Goal: Task Accomplishment & Management: Use online tool/utility

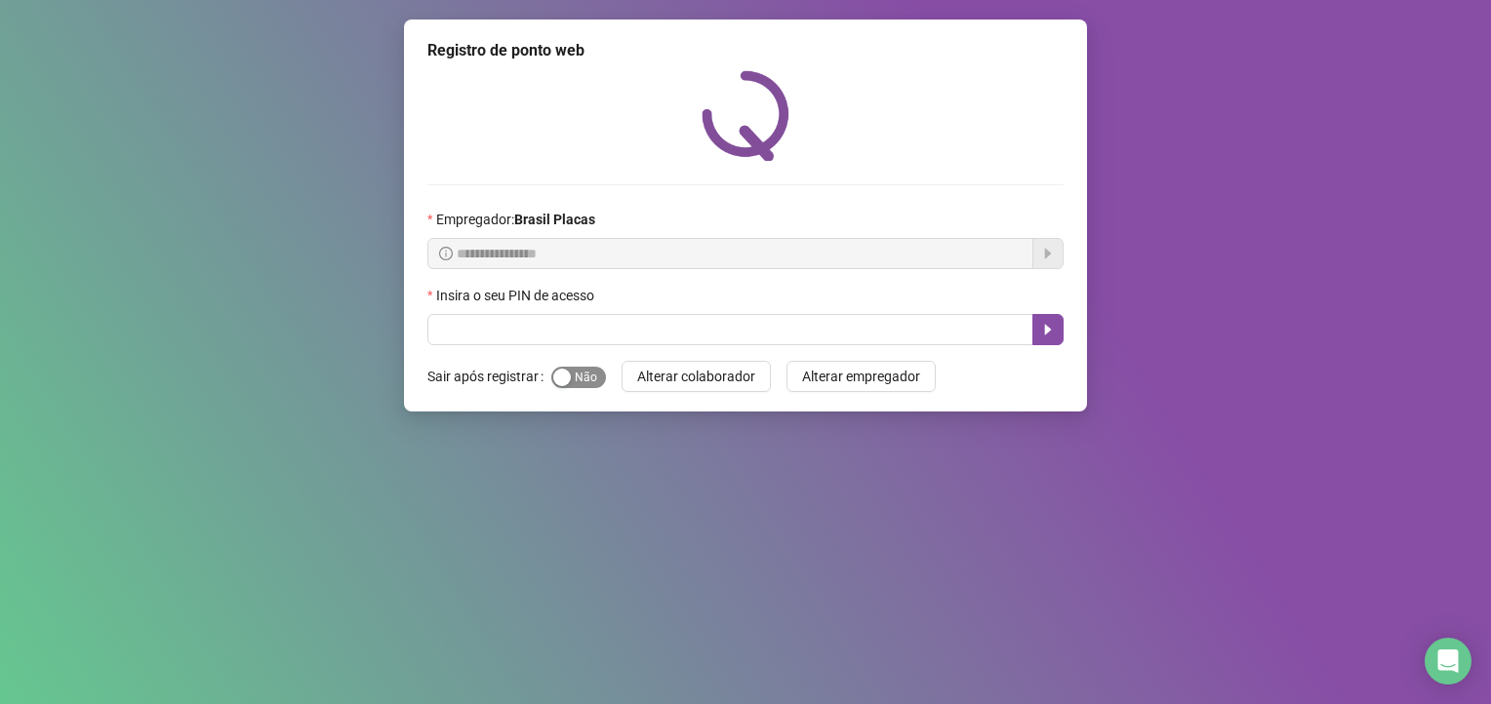
click at [573, 384] on span "Sim Não" at bounding box center [578, 377] width 55 height 21
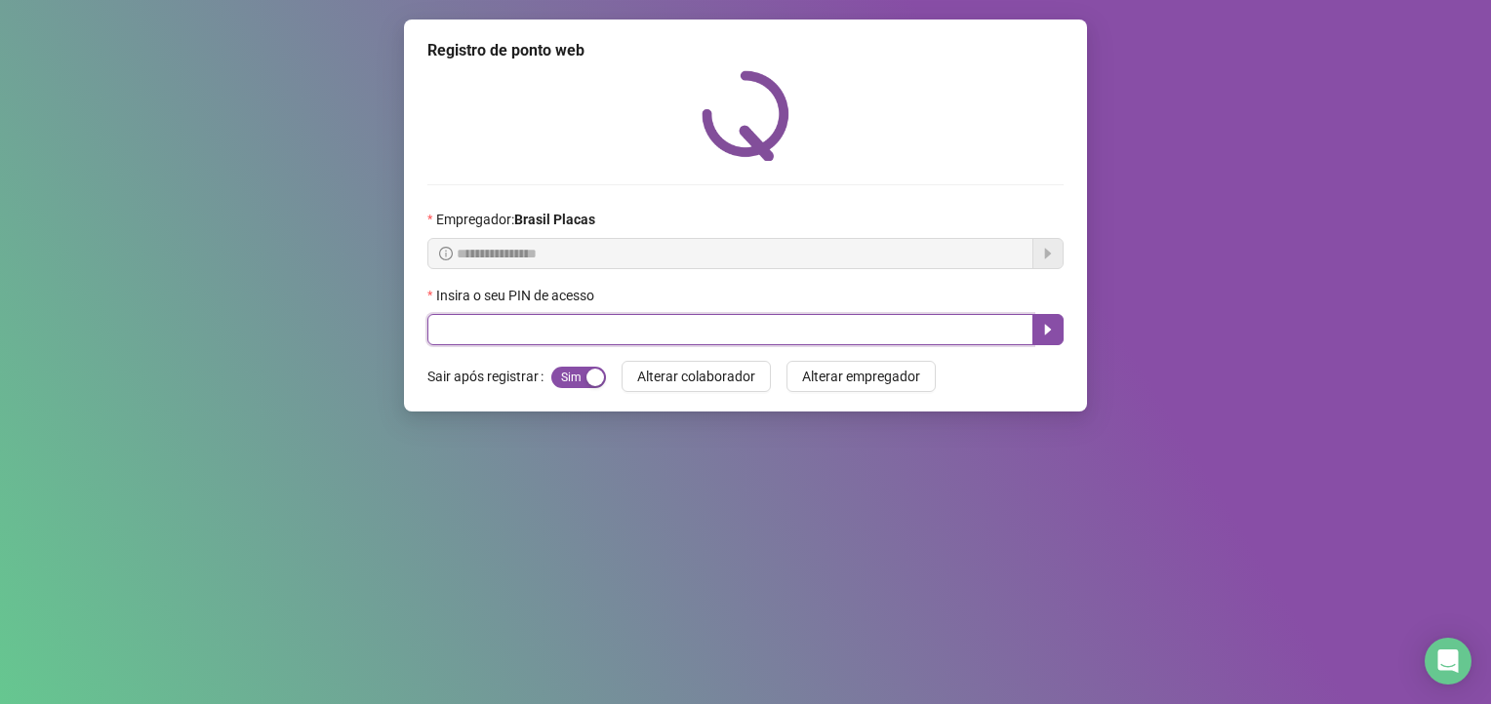
click at [451, 337] on input "text" at bounding box center [730, 329] width 606 height 31
type input "*****"
click at [1041, 315] on button "button" at bounding box center [1047, 329] width 31 height 31
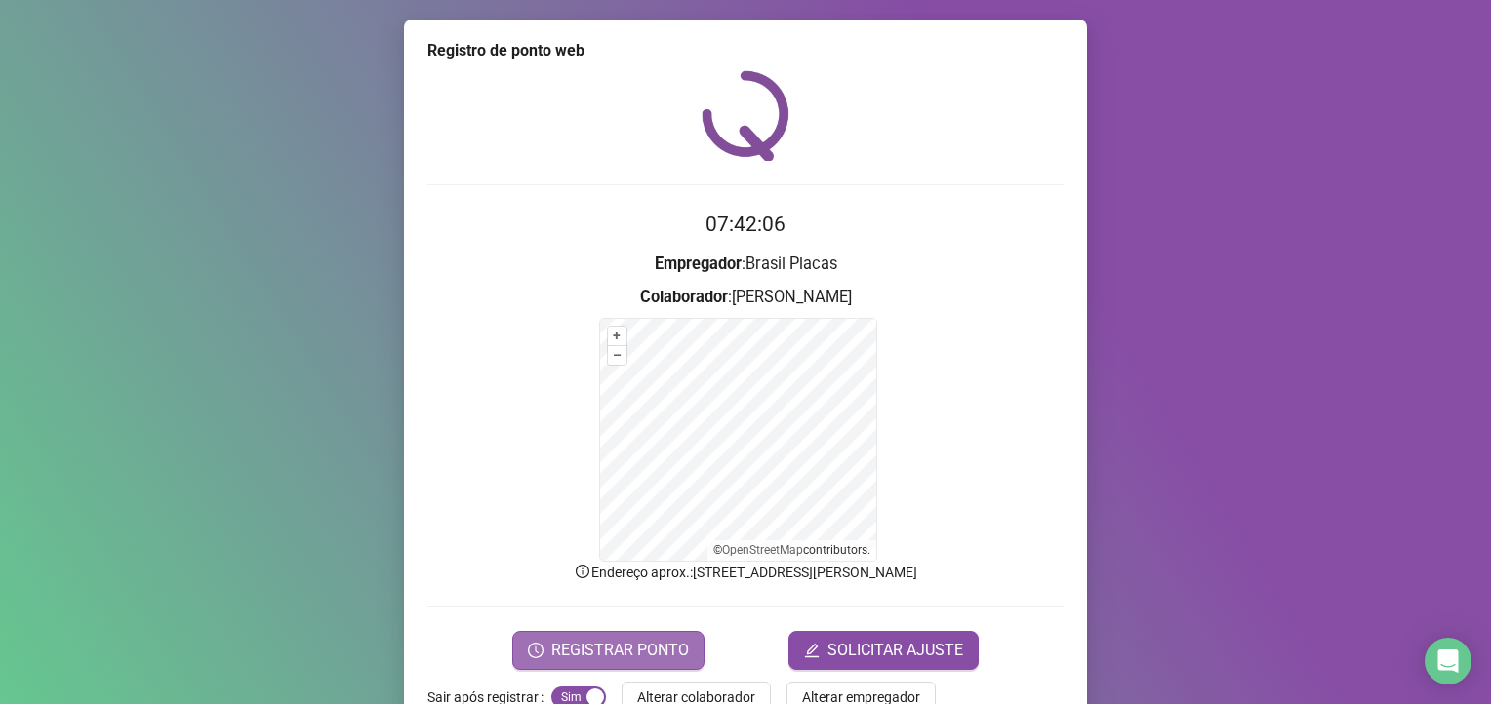
click at [585, 648] on span "REGISTRAR PONTO" at bounding box center [620, 650] width 138 height 23
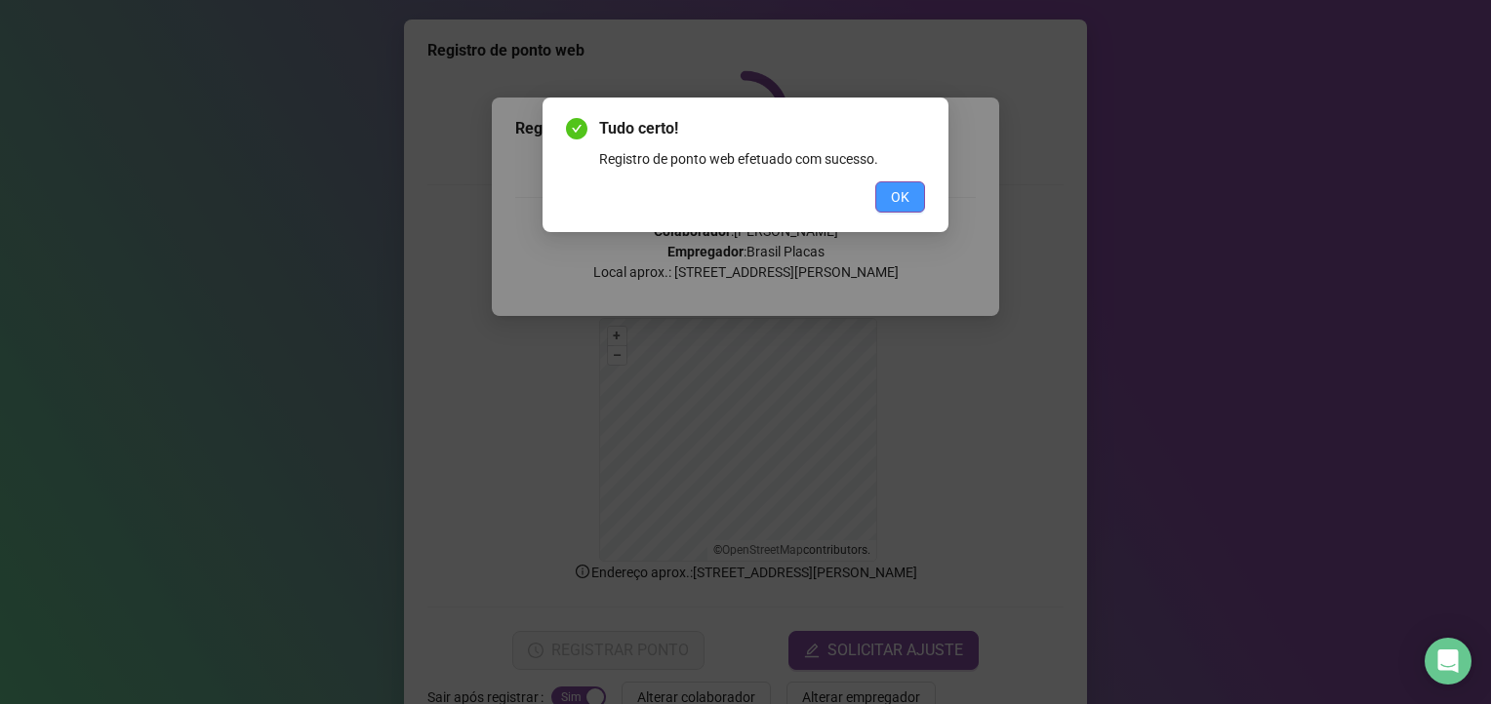
click at [897, 193] on span "OK" at bounding box center [900, 196] width 19 height 21
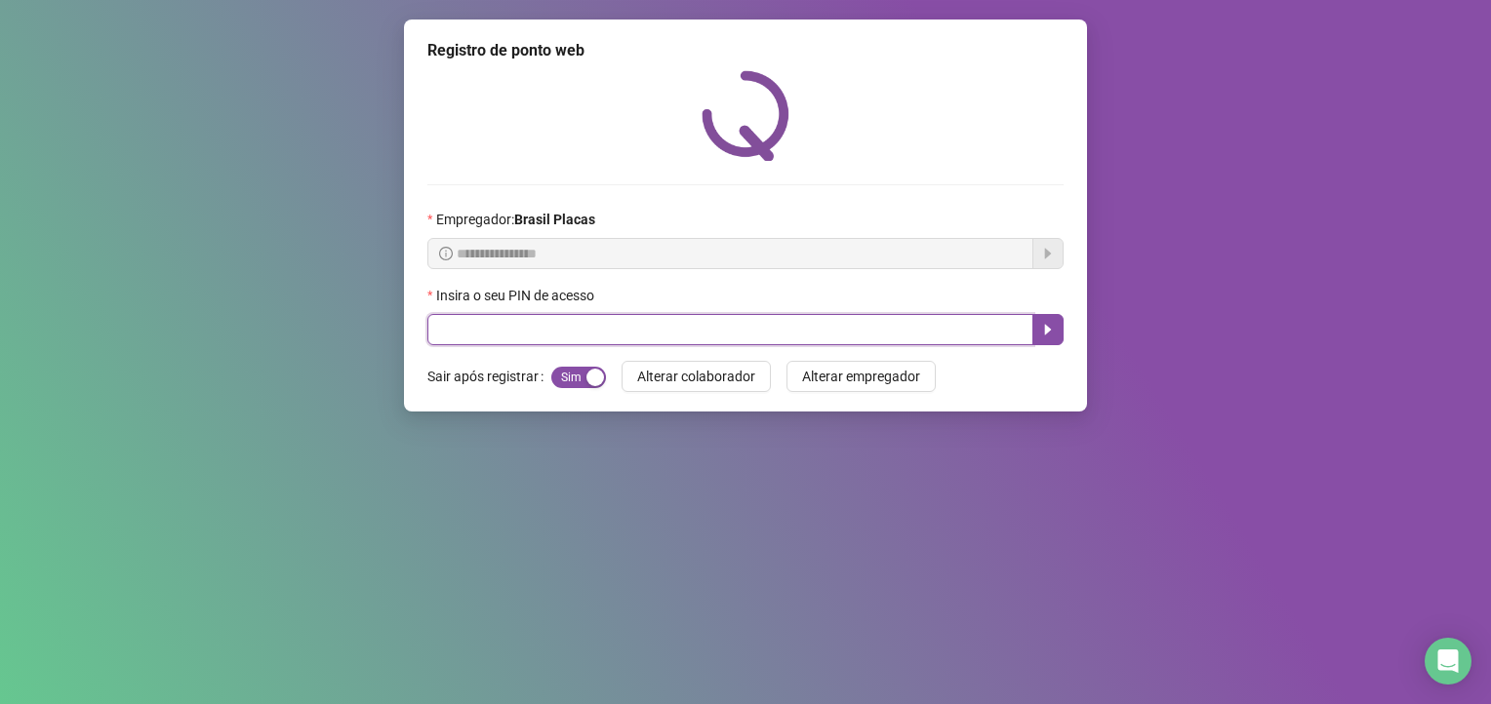
click at [453, 341] on input "text" at bounding box center [730, 329] width 606 height 31
click at [482, 324] on input "text" at bounding box center [730, 329] width 606 height 31
type input "*"
type input "*****"
click at [971, 328] on input "*****" at bounding box center [730, 329] width 606 height 31
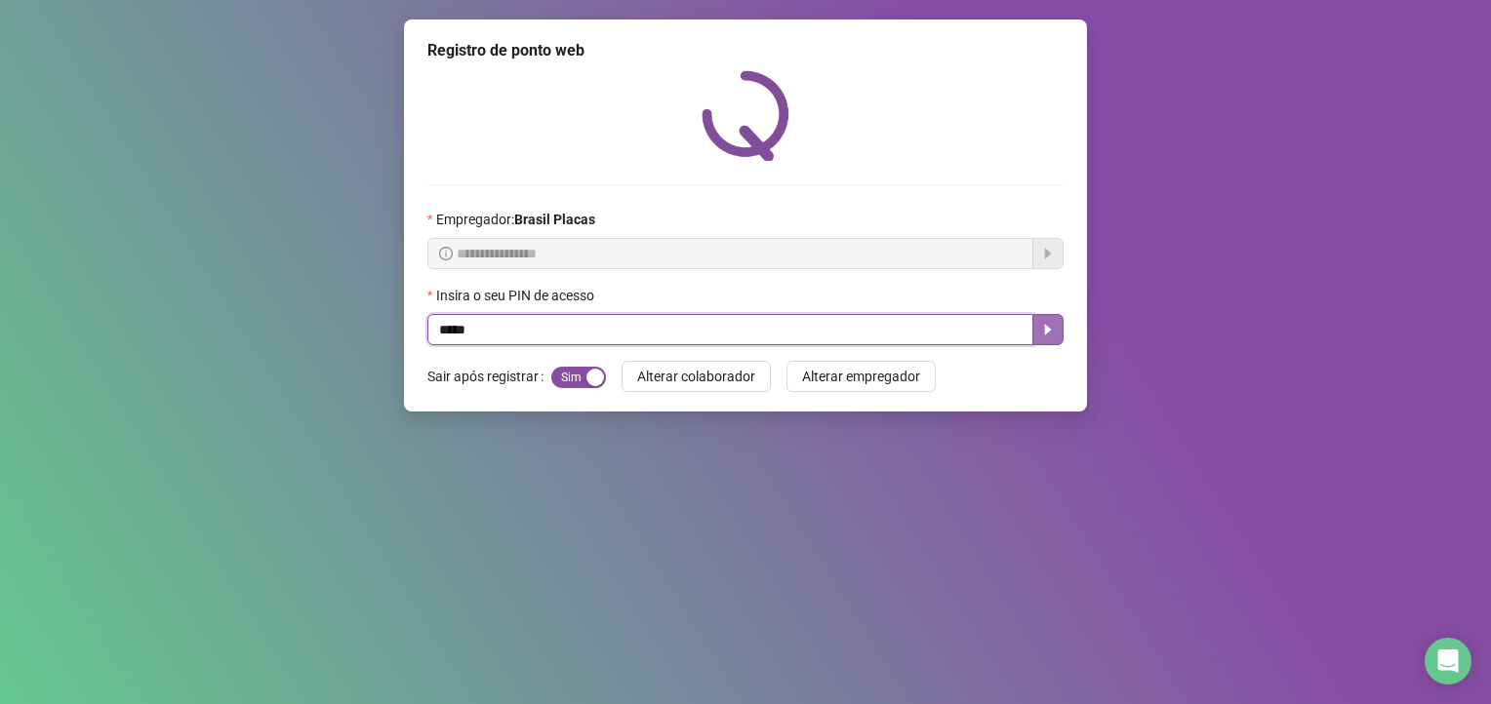
click at [1047, 335] on icon "caret-right" at bounding box center [1048, 330] width 16 height 16
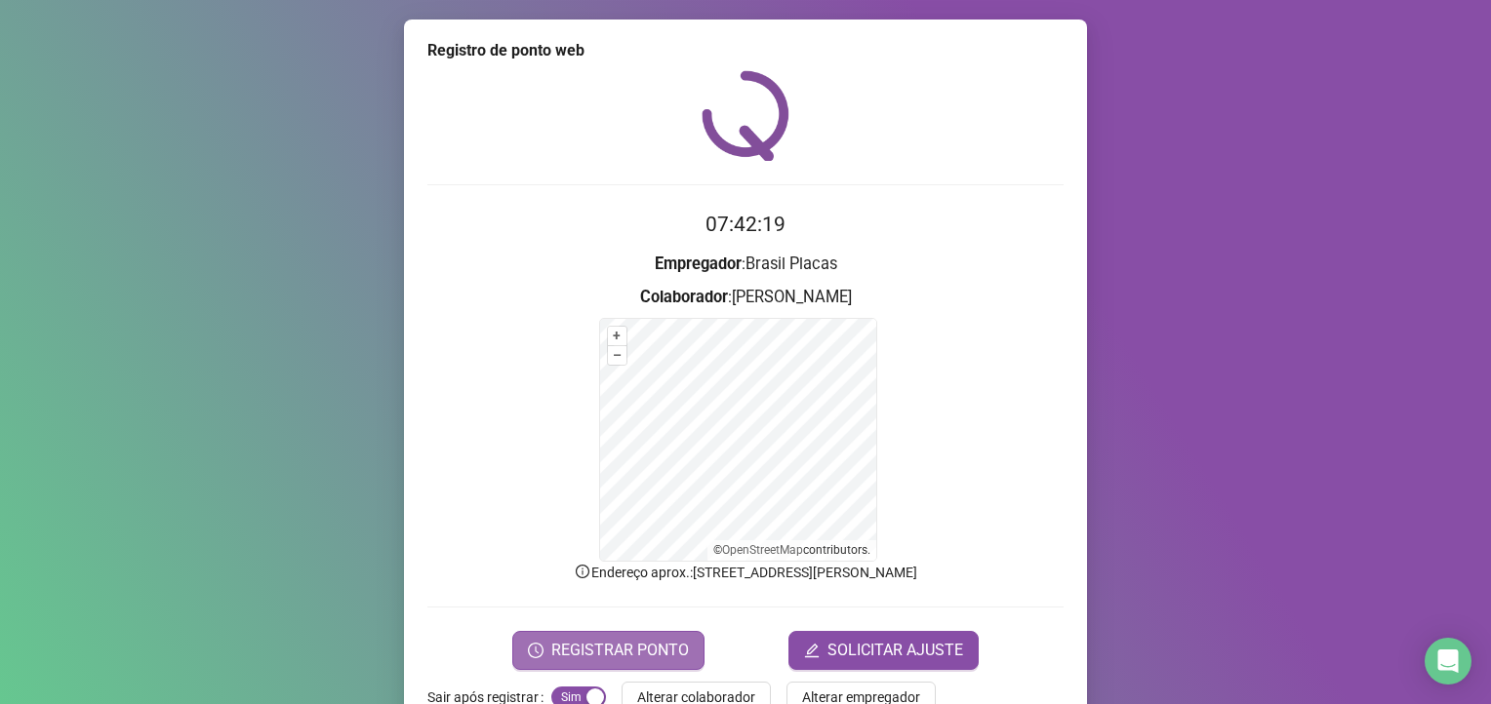
click at [638, 645] on span "REGISTRAR PONTO" at bounding box center [620, 650] width 138 height 23
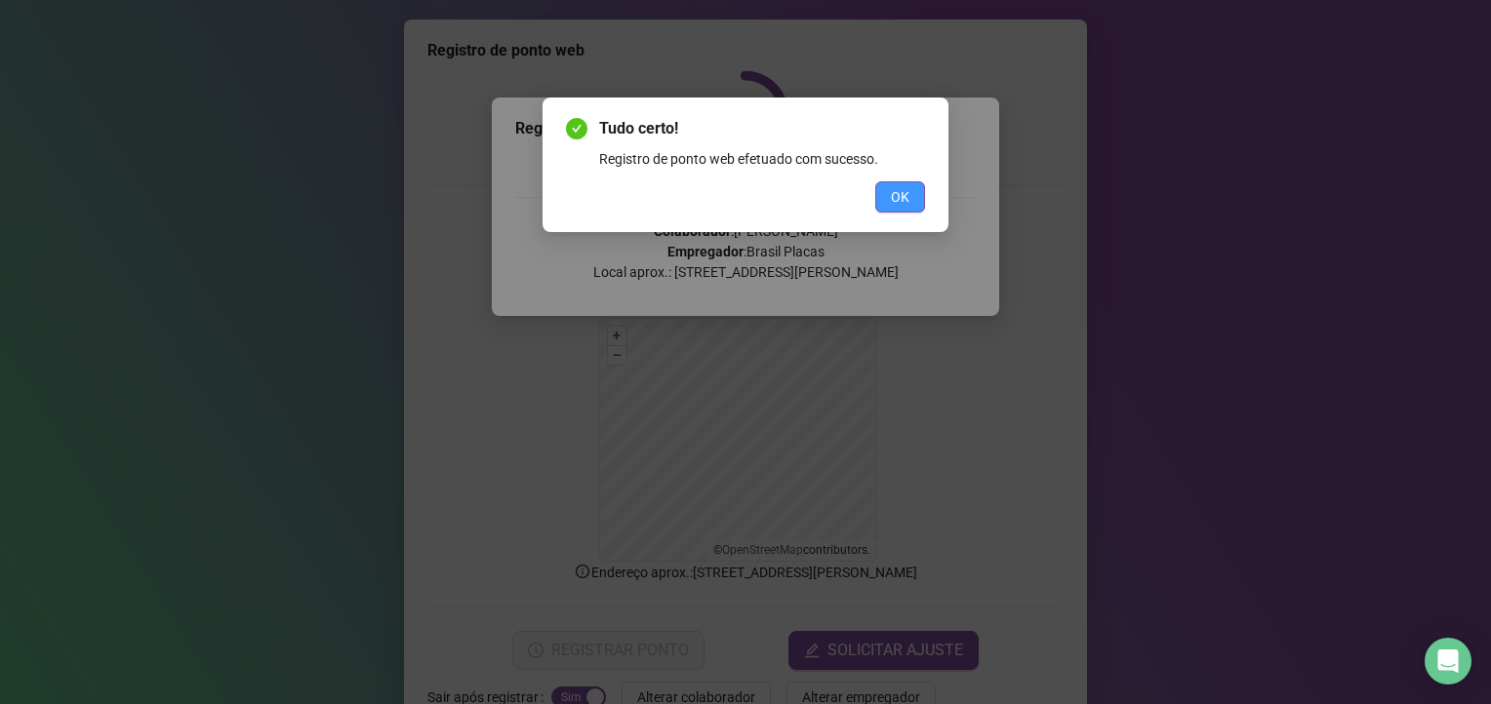
click at [884, 184] on button "OK" at bounding box center [900, 196] width 50 height 31
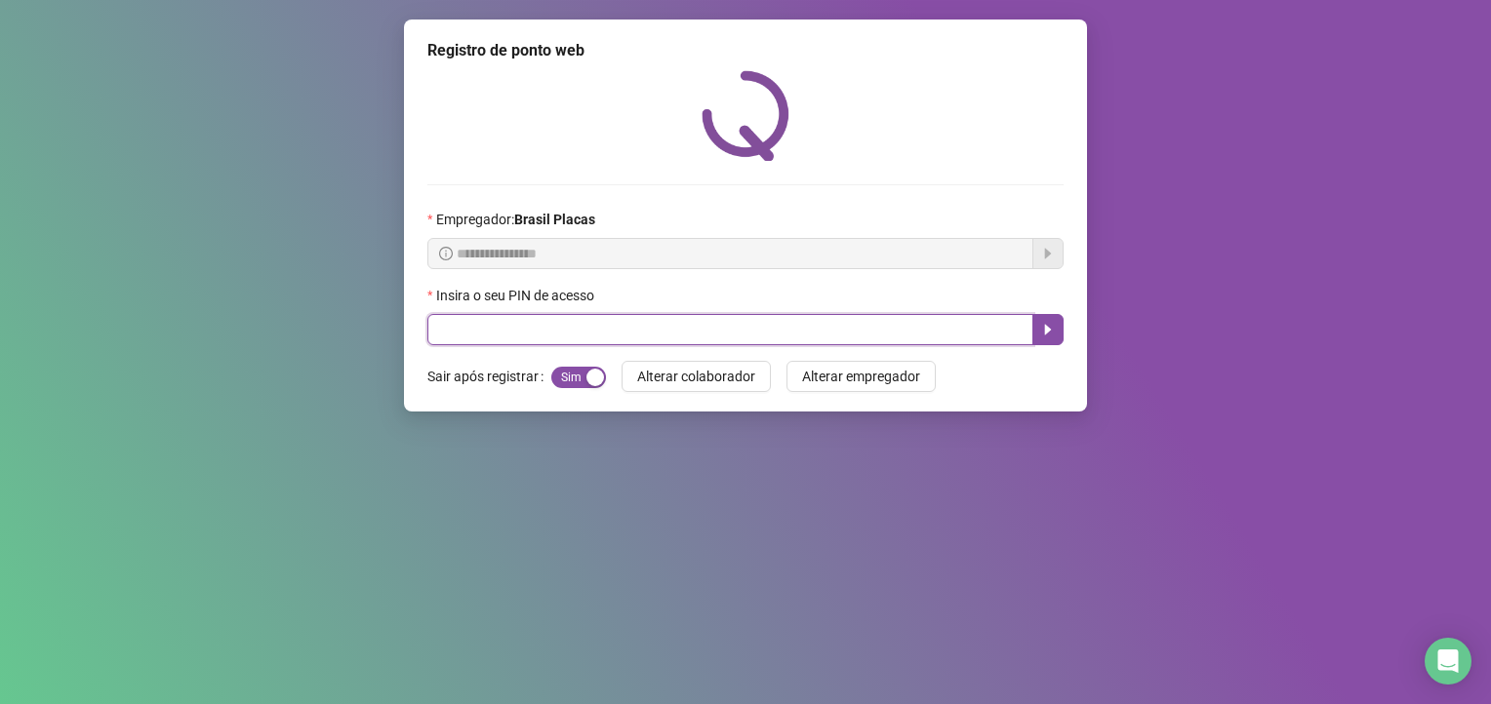
click at [782, 322] on input "text" at bounding box center [730, 329] width 606 height 31
type input "*****"
click at [1046, 320] on button "button" at bounding box center [1047, 329] width 31 height 31
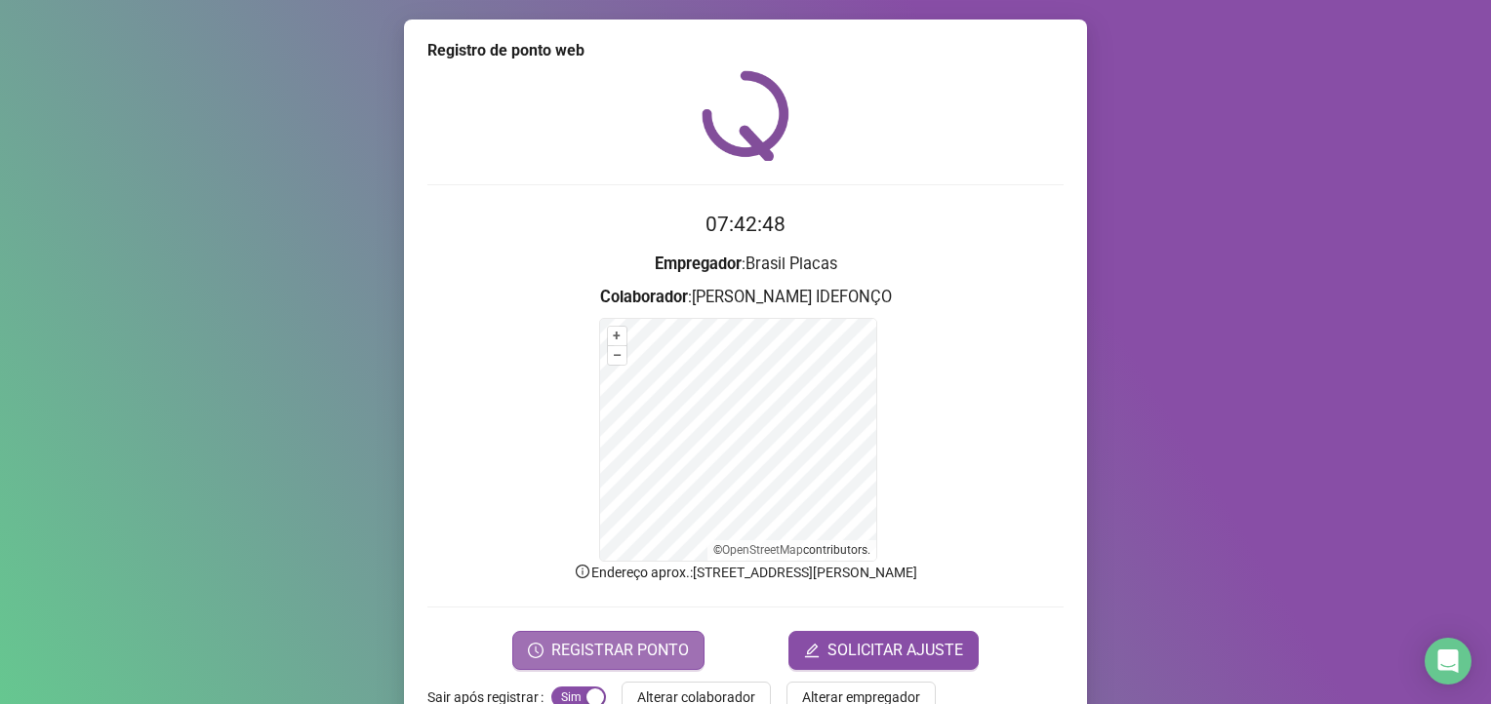
click at [660, 634] on button "REGISTRAR PONTO" at bounding box center [608, 650] width 192 height 39
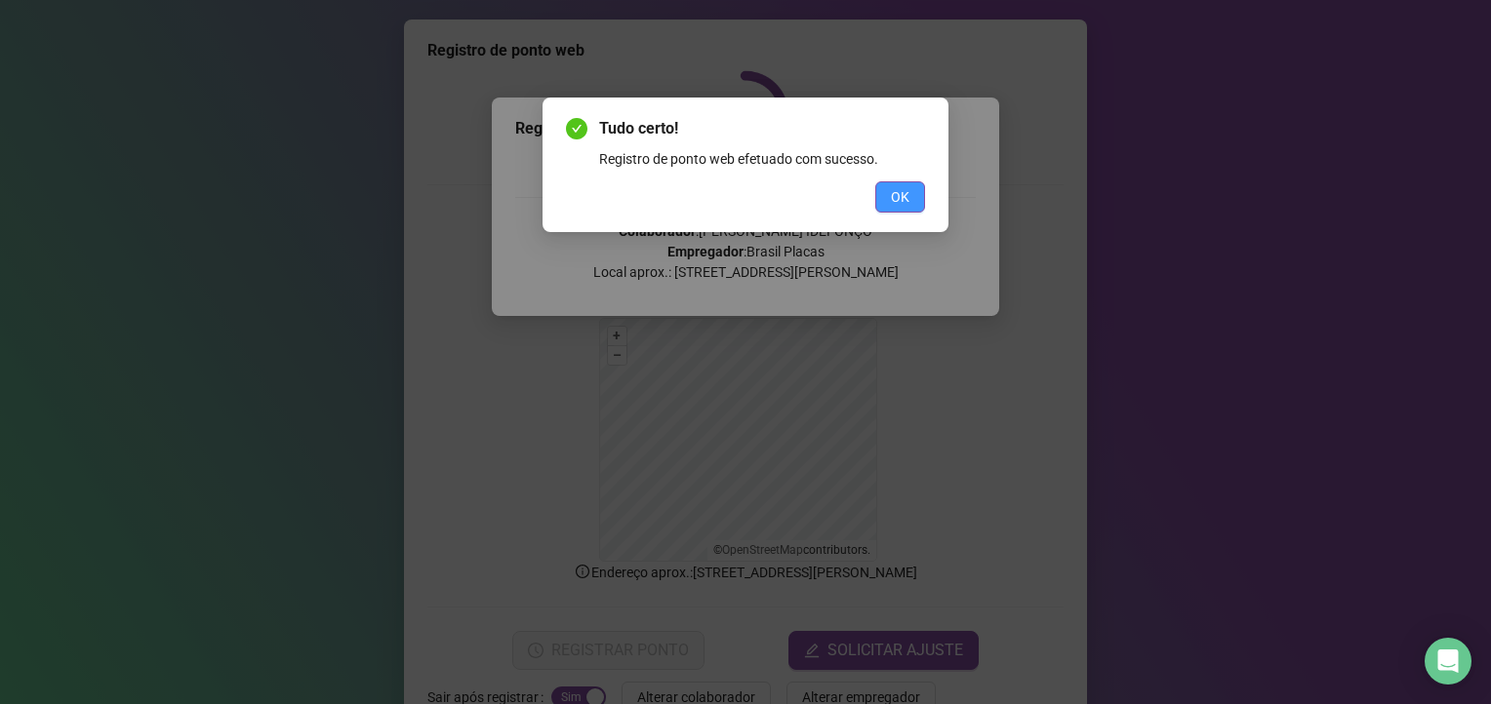
click at [920, 194] on button "OK" at bounding box center [900, 196] width 50 height 31
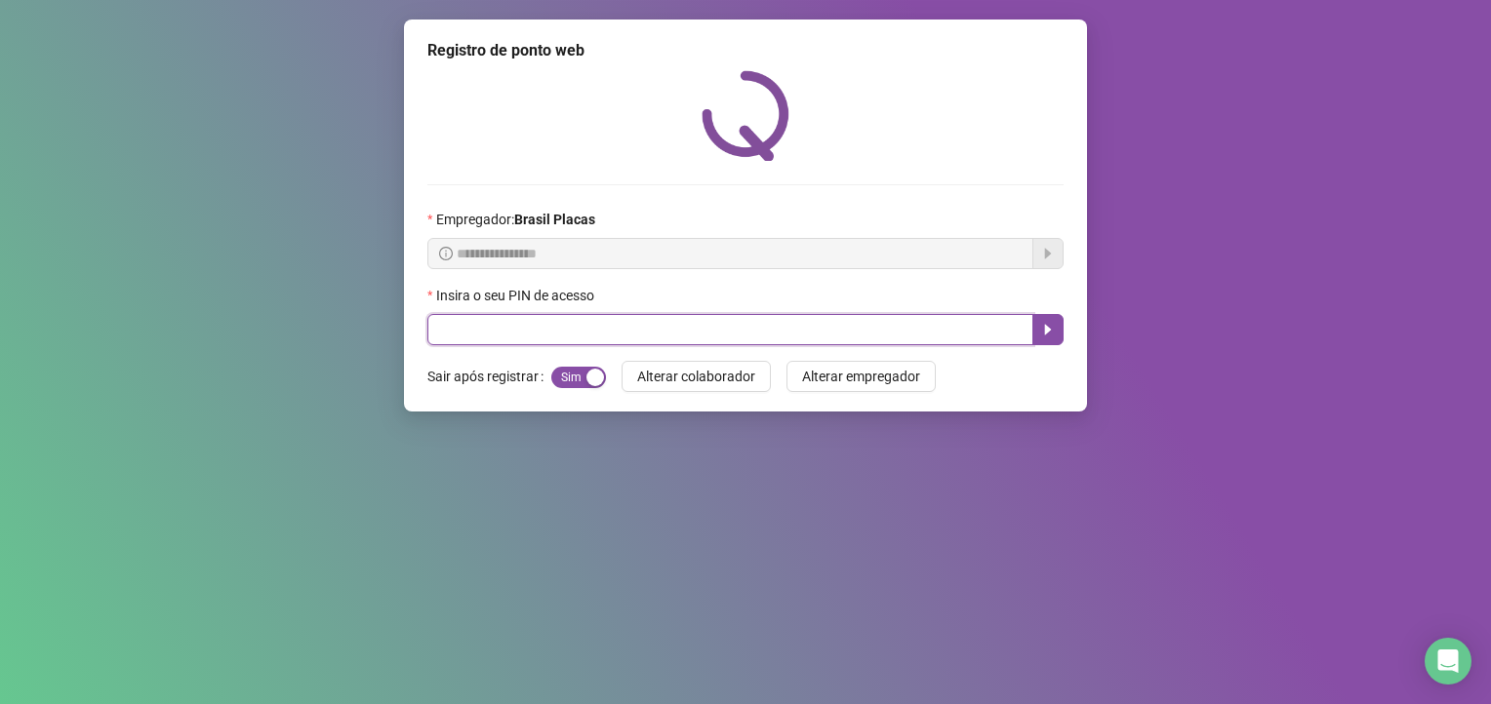
click at [489, 341] on input "text" at bounding box center [730, 329] width 606 height 31
type input "*****"
click at [1062, 337] on button "button" at bounding box center [1047, 329] width 31 height 31
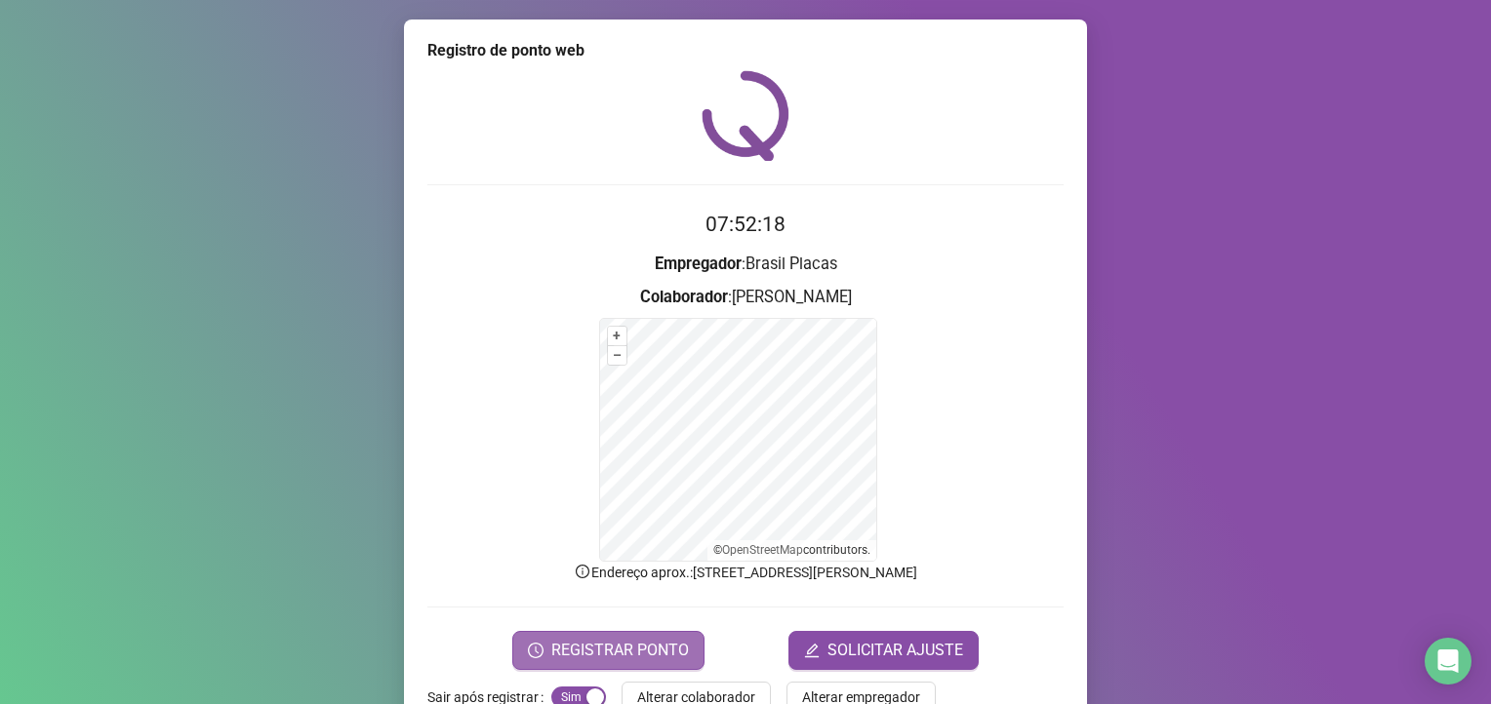
click at [662, 634] on button "REGISTRAR PONTO" at bounding box center [608, 650] width 192 height 39
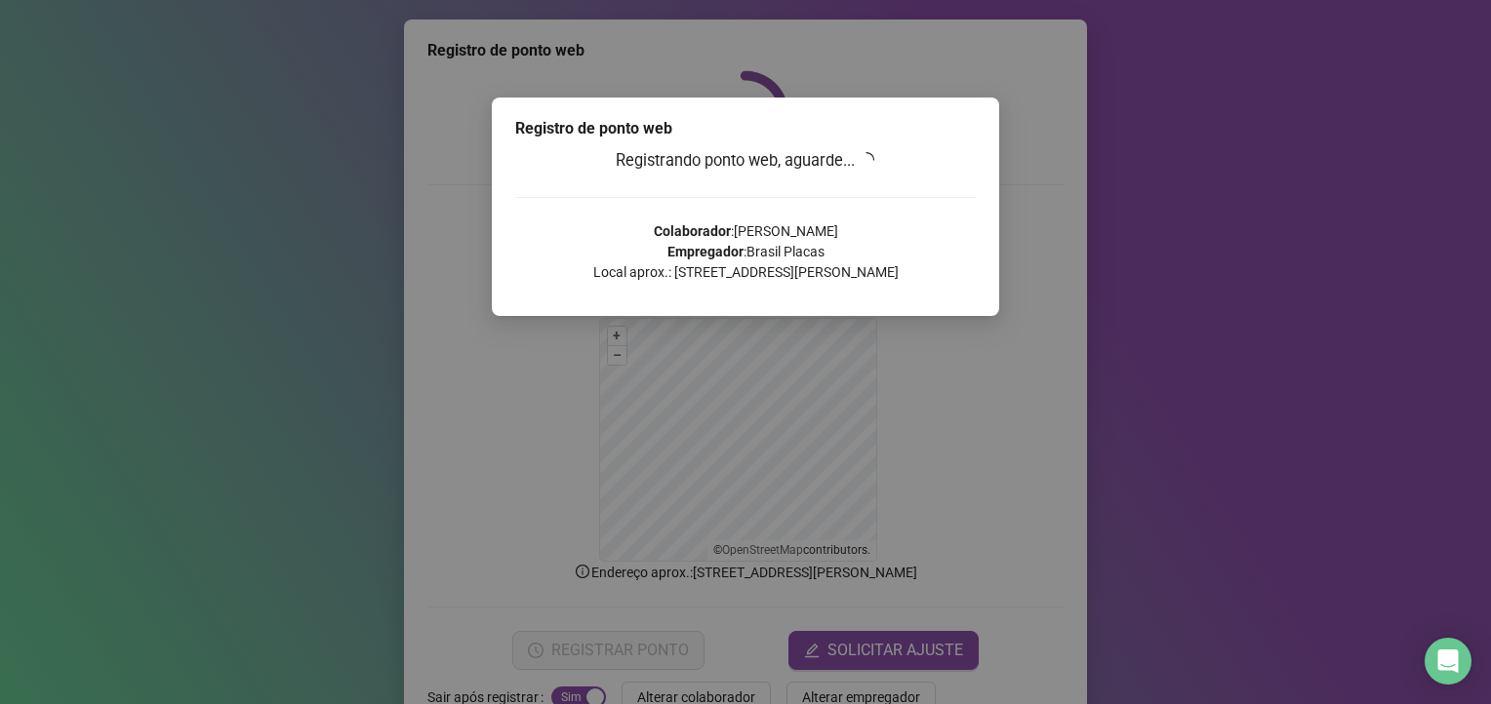
click at [894, 224] on p "Colaborador : [PERSON_NAME] Empregador : [GEOGRAPHIC_DATA] Placas Local aprox.:…" at bounding box center [745, 251] width 461 height 61
click at [898, 219] on div "Registrando ponto web, aguarde... Colaborador : [PERSON_NAME] Empregador : Bras…" at bounding box center [745, 222] width 461 height 148
click at [896, 195] on div "Registrando ponto web, aguarde... Colaborador : [PERSON_NAME] Empregador : Bras…" at bounding box center [745, 222] width 461 height 148
click at [891, 206] on div "Registrando ponto web, aguarde... Colaborador : [PERSON_NAME] Empregador : Bras…" at bounding box center [745, 222] width 461 height 148
click at [897, 197] on div at bounding box center [745, 197] width 461 height 1
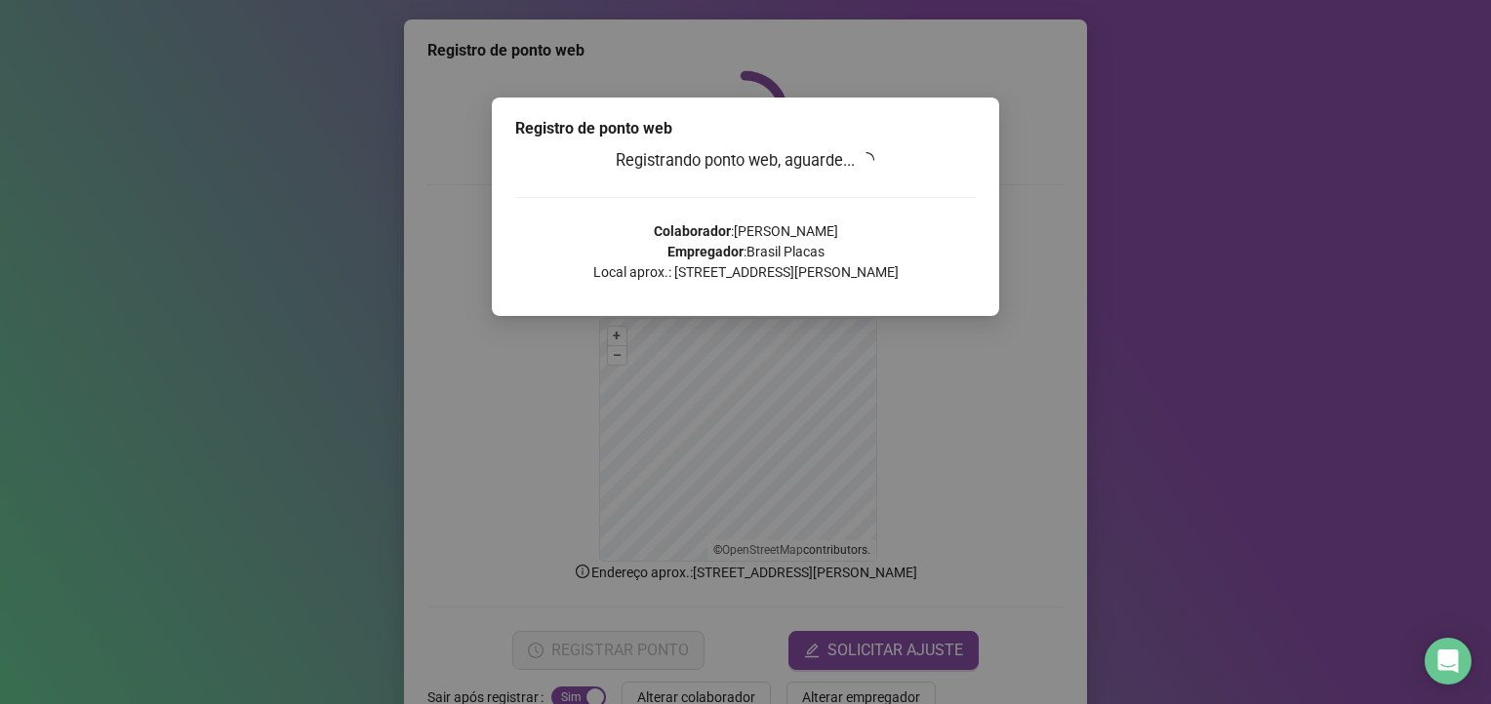
click at [902, 189] on div "Registrando ponto web, aguarde... Colaborador : [PERSON_NAME] Empregador : Bras…" at bounding box center [745, 222] width 461 height 148
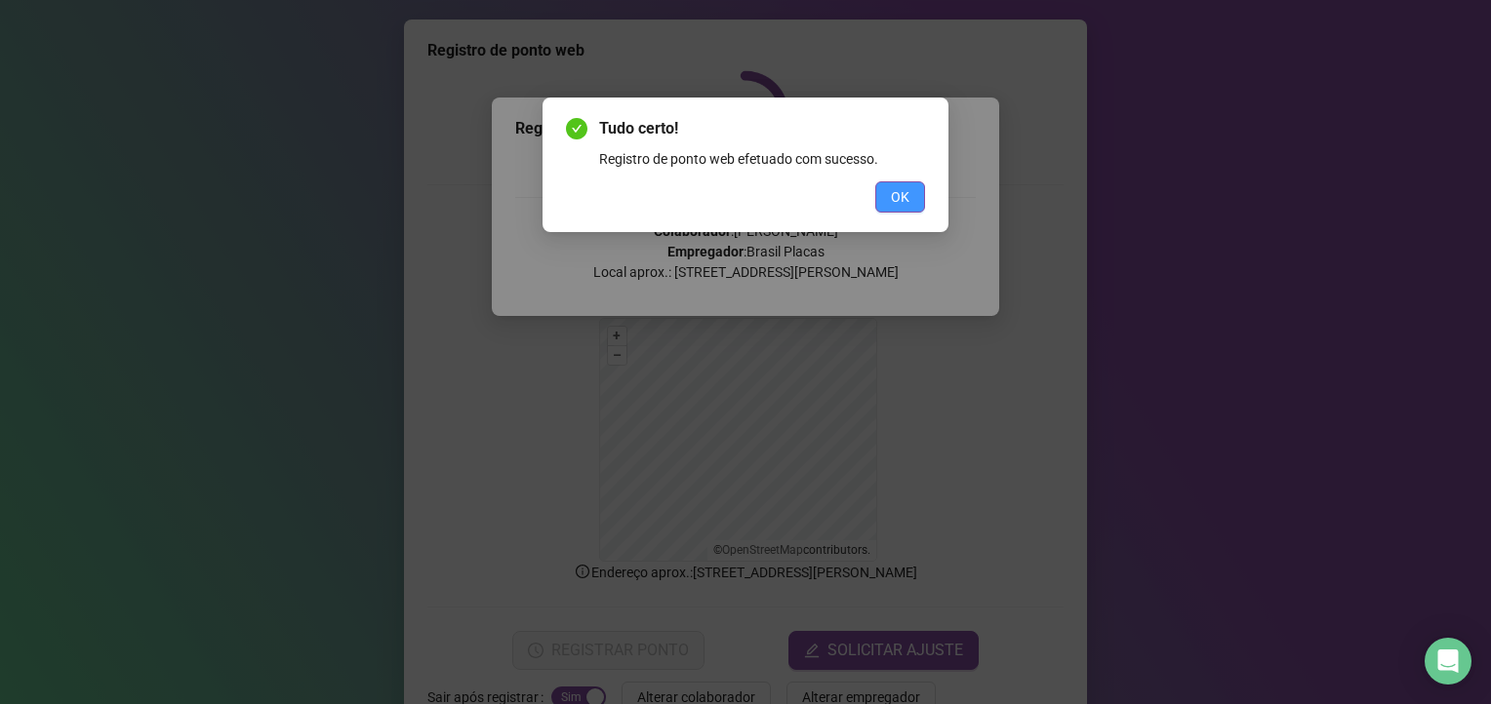
click at [891, 205] on span "OK" at bounding box center [900, 196] width 19 height 21
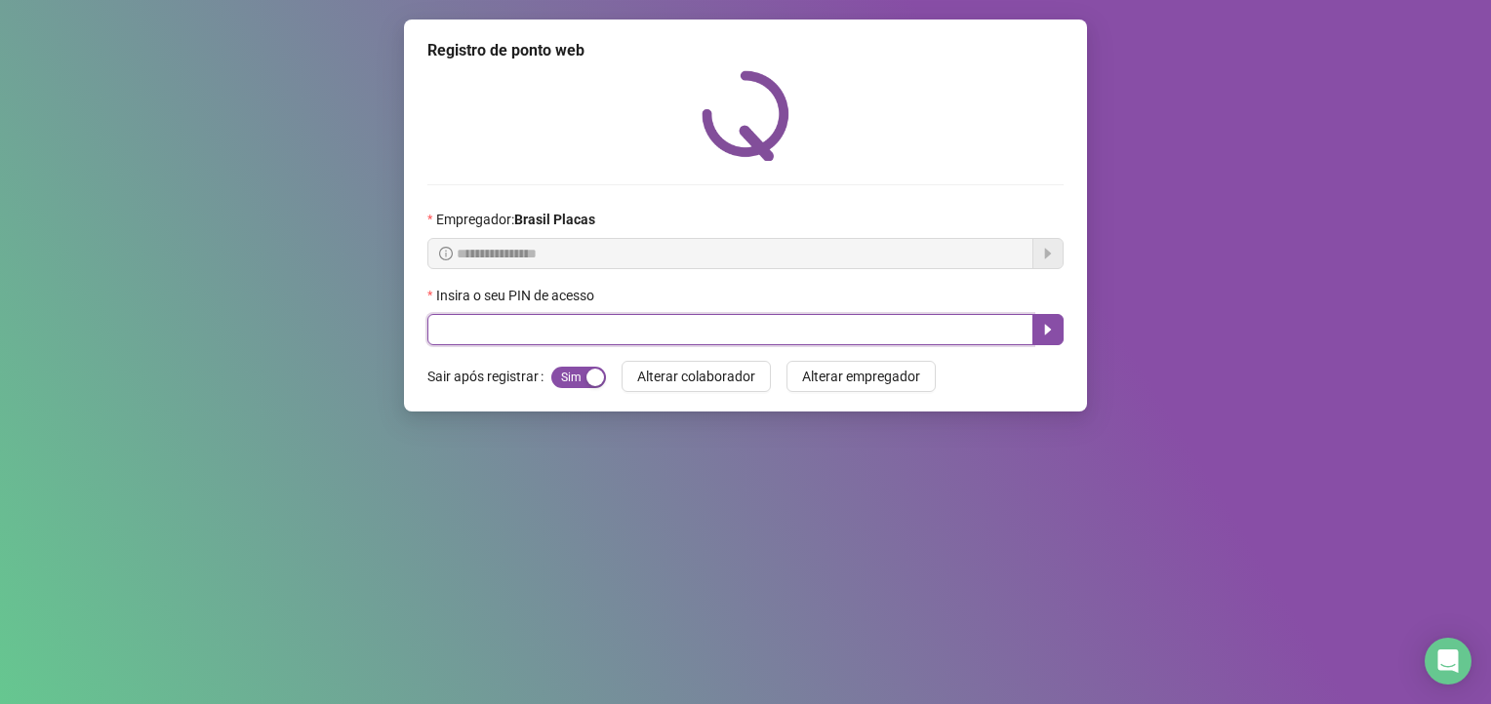
click at [794, 320] on input "text" at bounding box center [730, 329] width 606 height 31
type input "*****"
click at [1047, 331] on icon "caret-right" at bounding box center [1048, 330] width 7 height 11
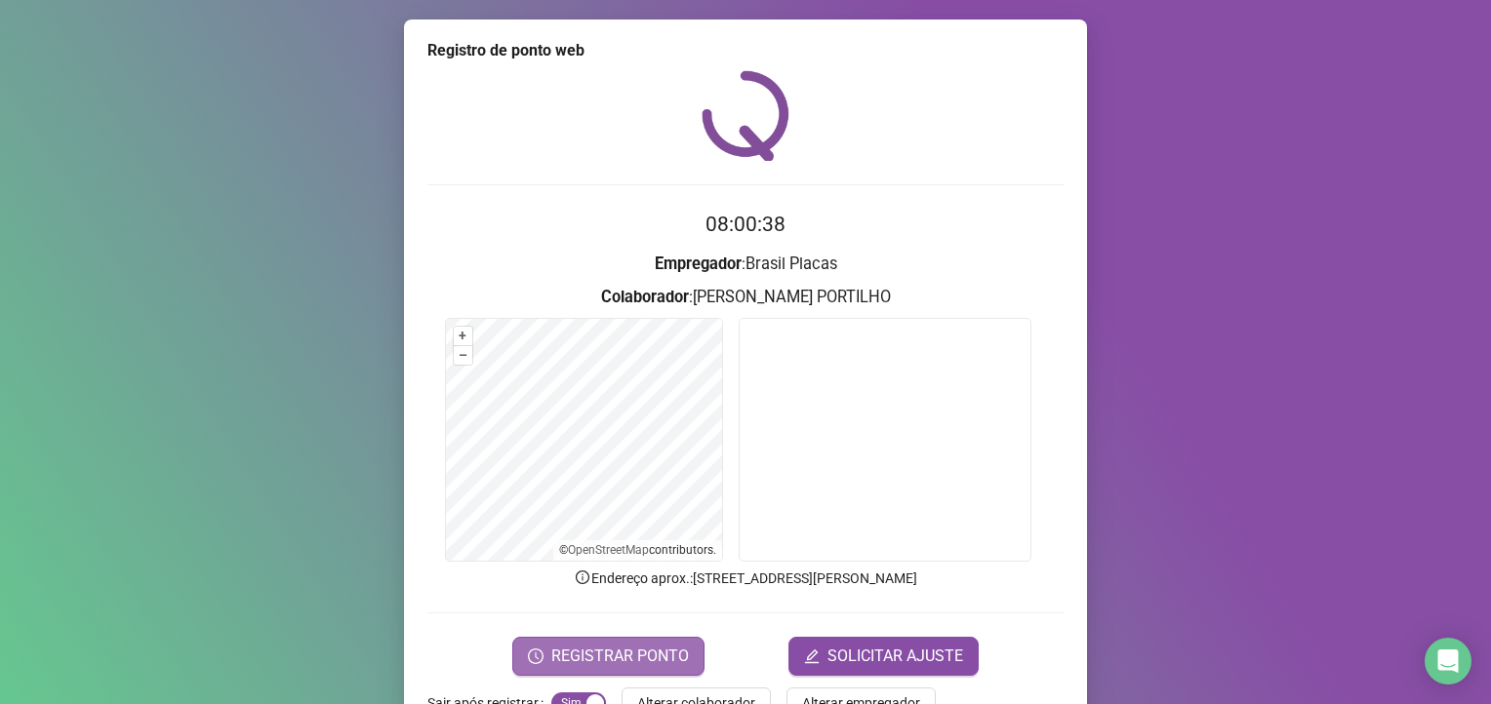
click at [624, 652] on span "REGISTRAR PONTO" at bounding box center [620, 656] width 138 height 23
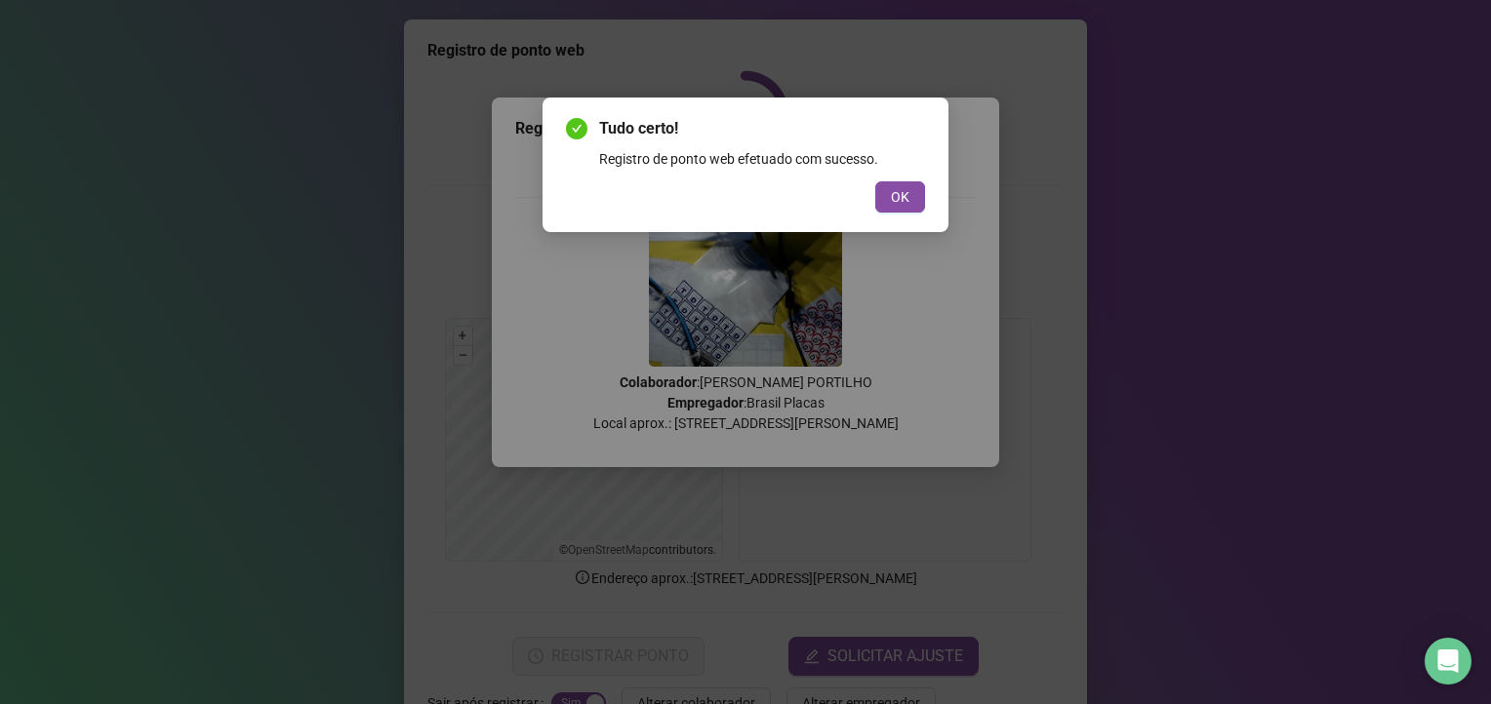
click at [864, 543] on div "Tudo certo! Registro de ponto web efetuado com sucesso. OK" at bounding box center [745, 352] width 1491 height 704
click at [916, 187] on button "OK" at bounding box center [900, 196] width 50 height 31
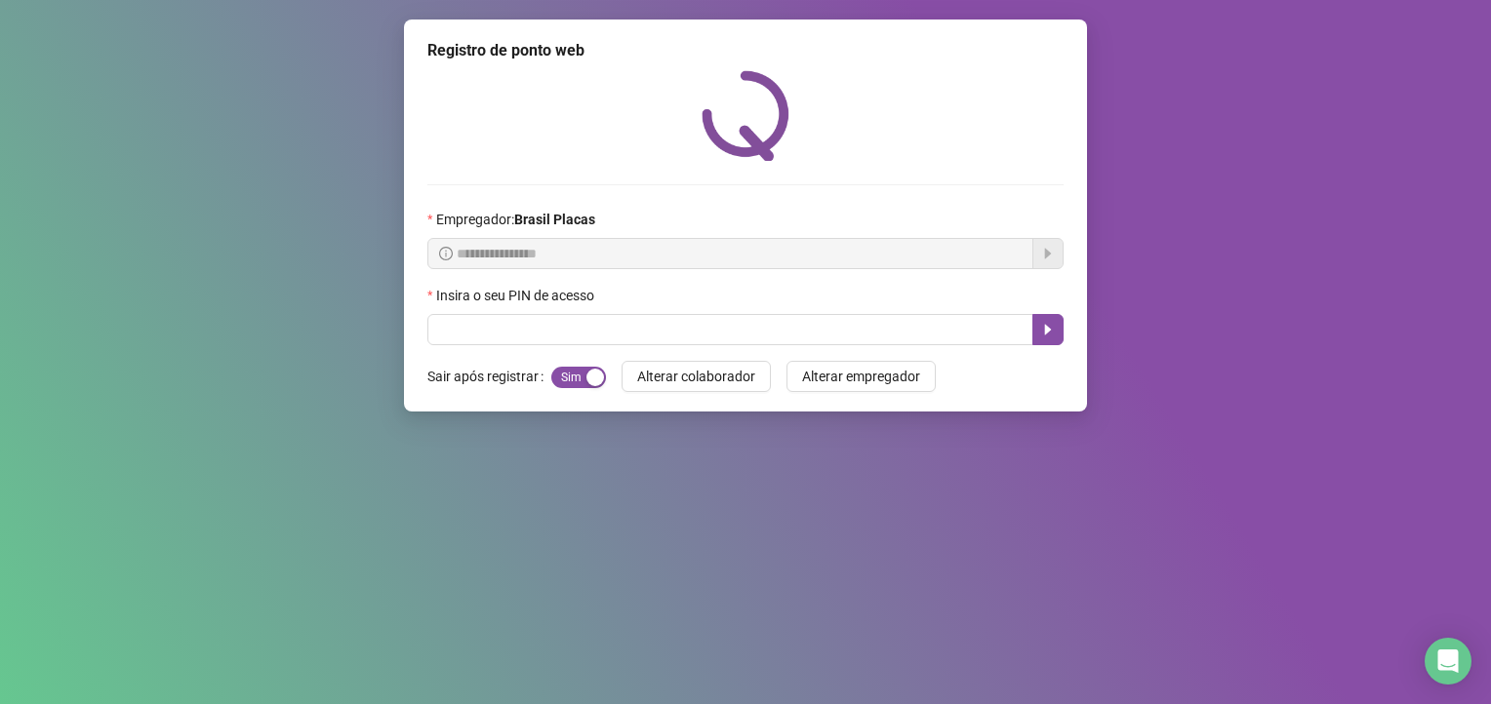
click at [906, 188] on div "Tudo certo! Registro de ponto web efetuado com sucesso. OK" at bounding box center [745, 352] width 1491 height 704
